Goal: Navigation & Orientation: Find specific page/section

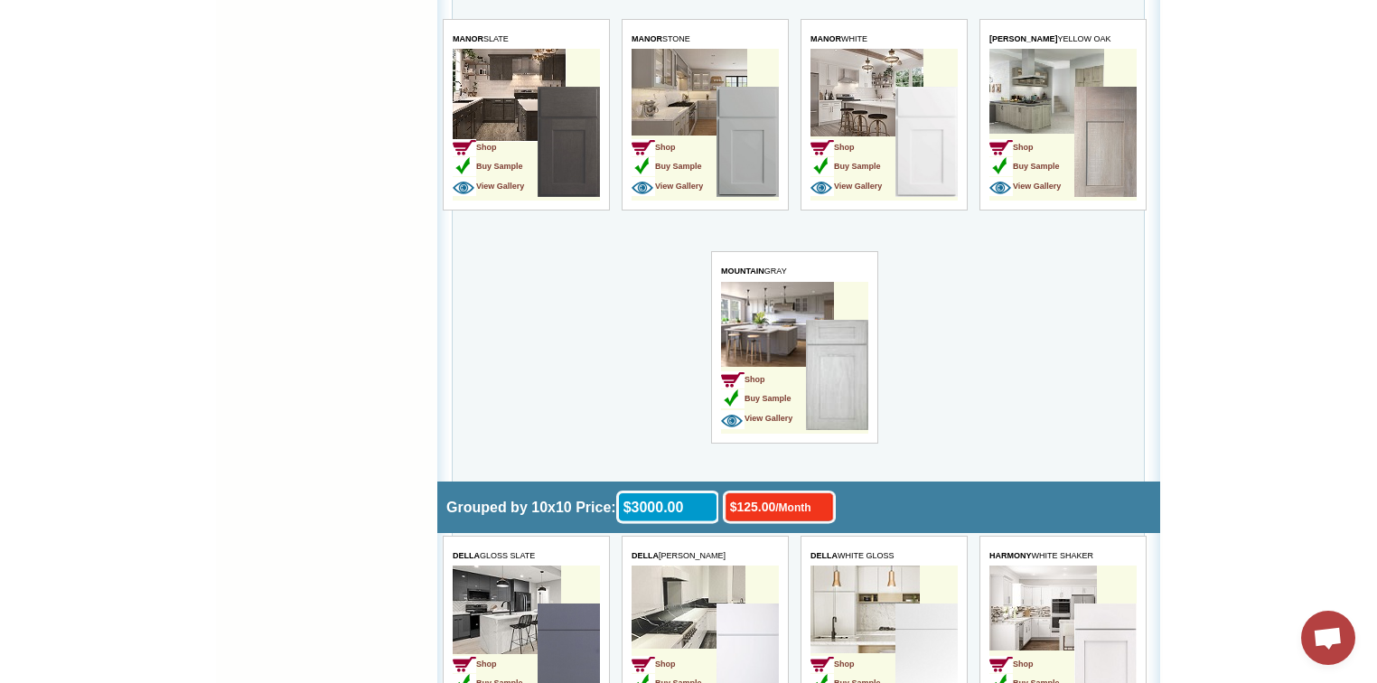
scroll to position [2458, 0]
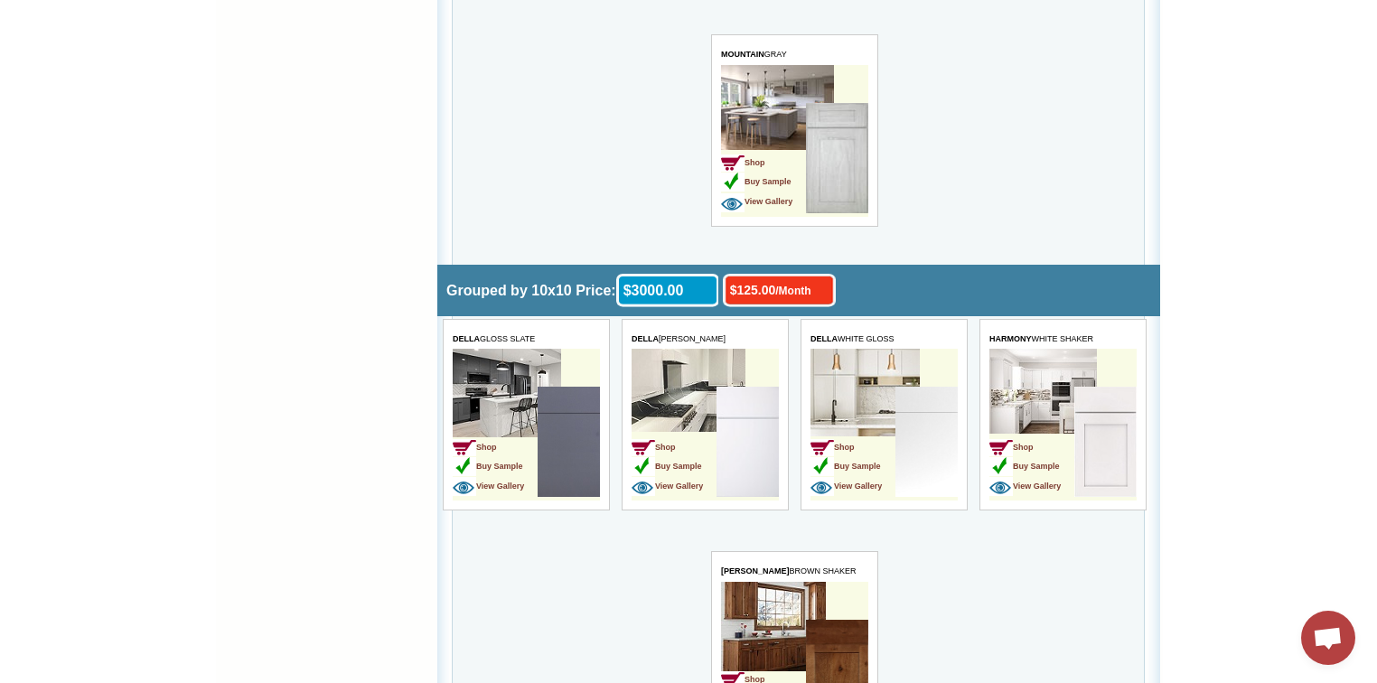
click at [950, 415] on img at bounding box center [926, 442] width 62 height 110
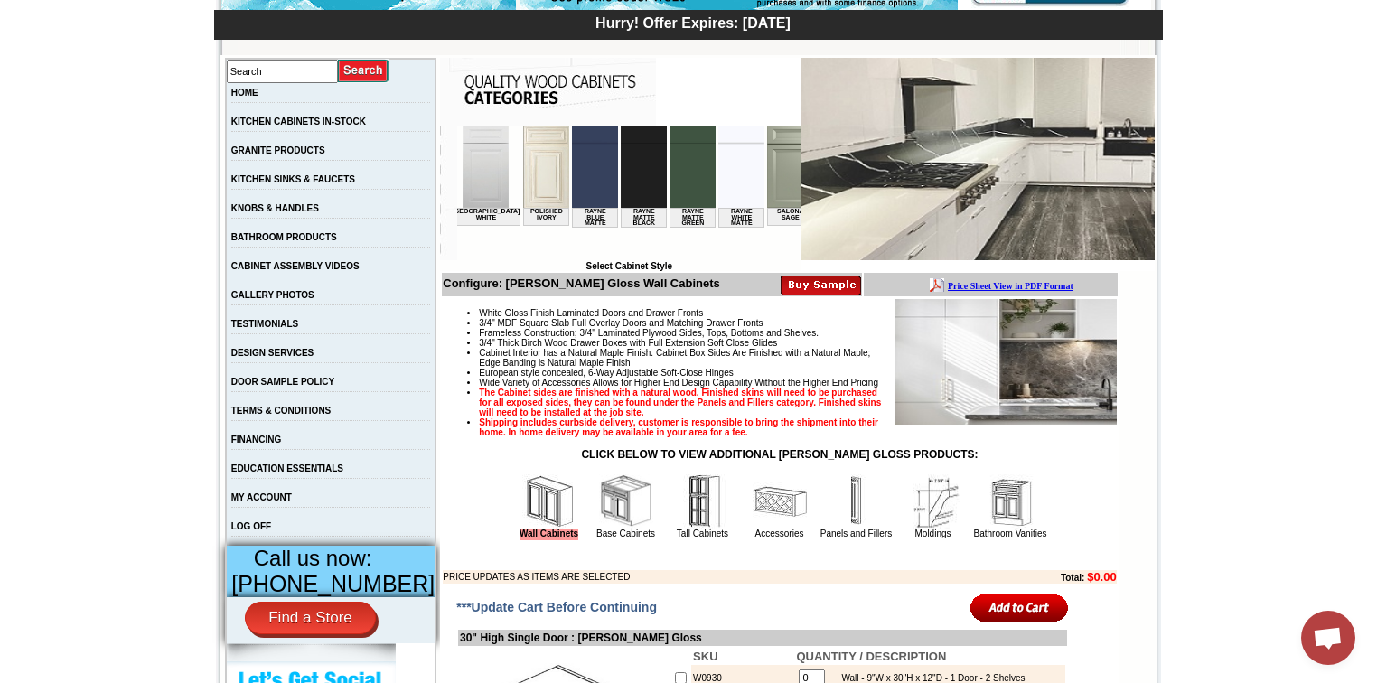
scroll to position [0, 2294]
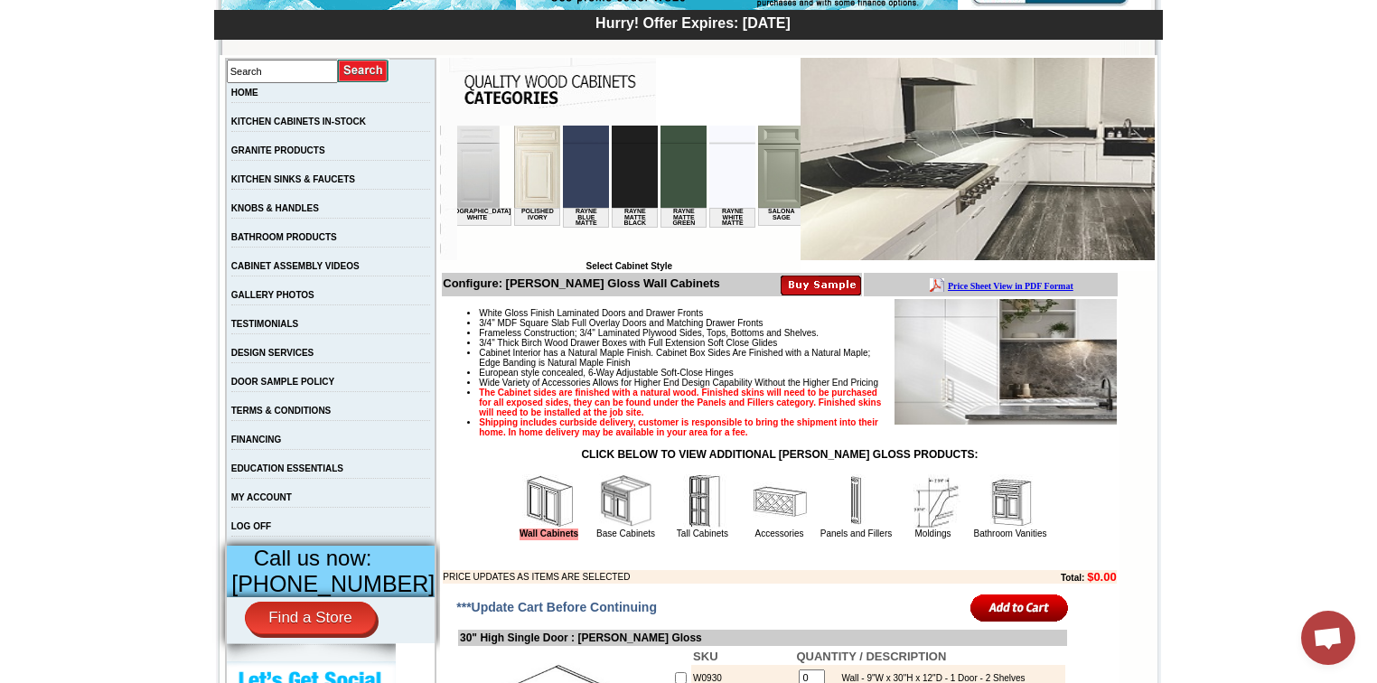
click at [709, 181] on img at bounding box center [732, 167] width 46 height 82
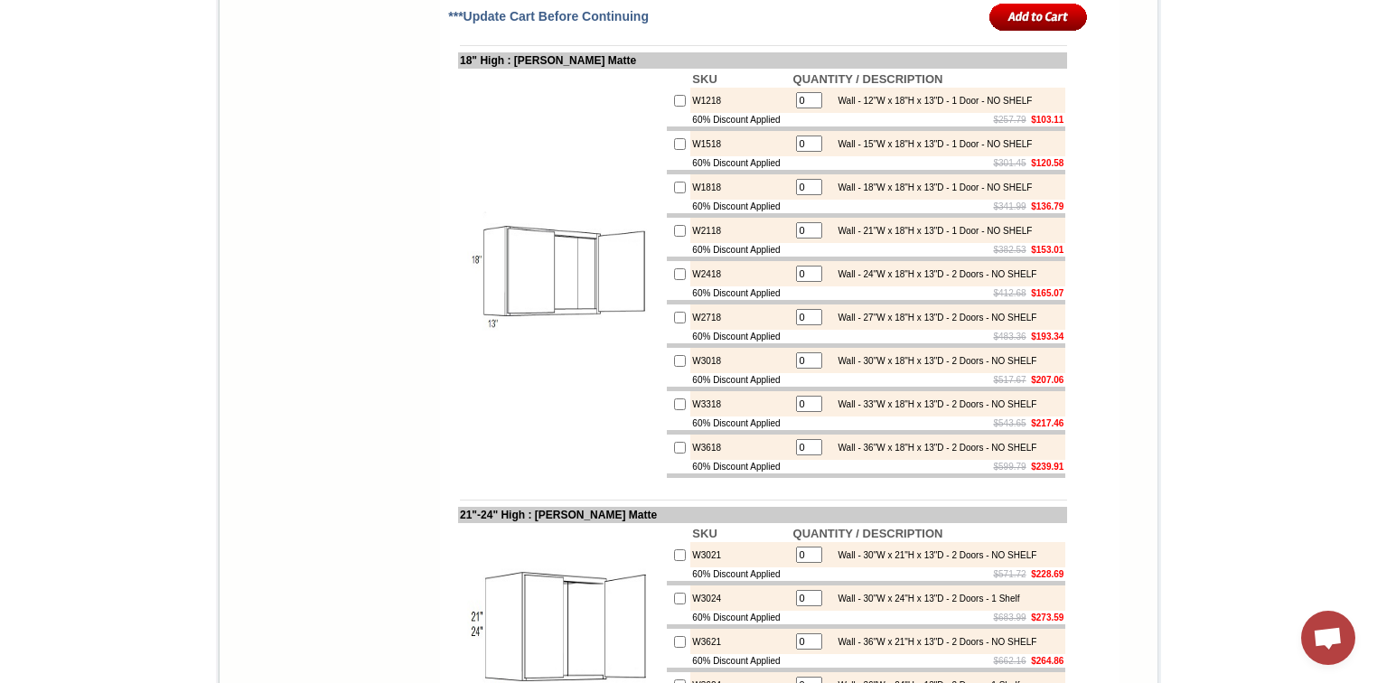
scroll to position [3470, 0]
